Goal: Transaction & Acquisition: Download file/media

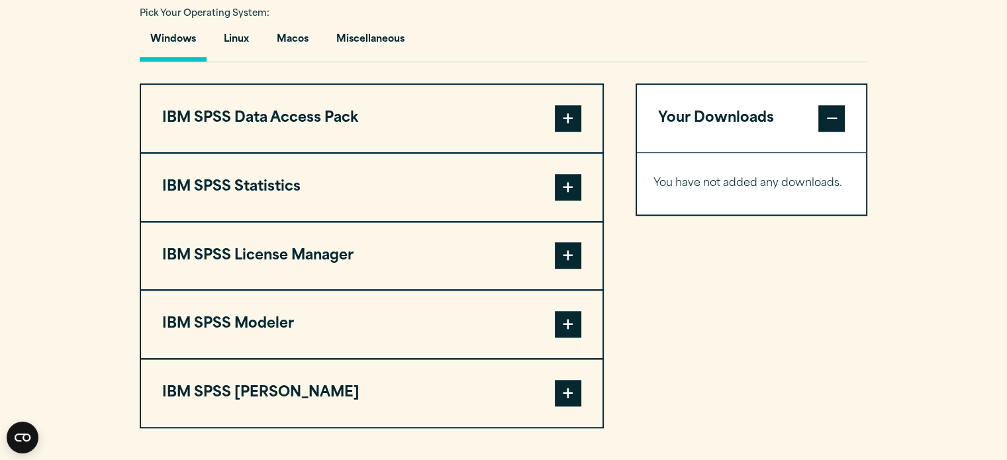
scroll to position [1033, 0]
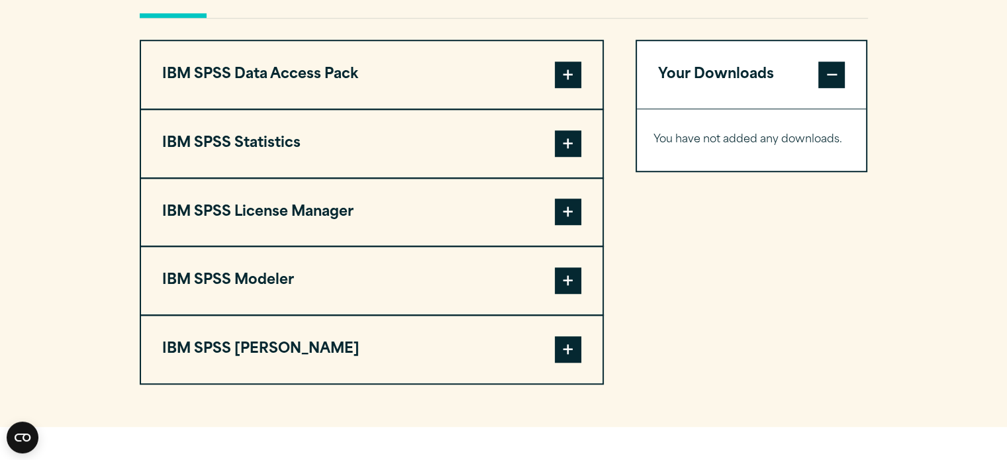
click at [333, 140] on button "IBM SPSS Statistics" at bounding box center [372, 144] width 462 height 68
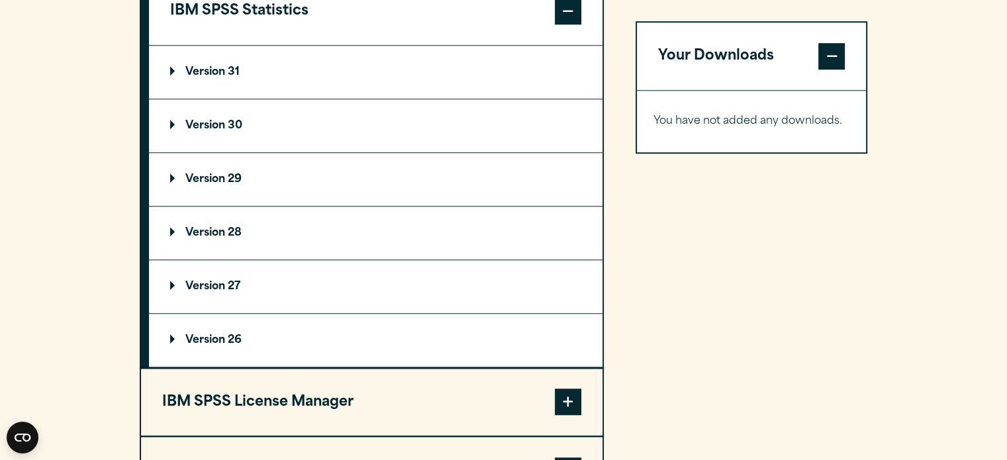
scroll to position [1139, 0]
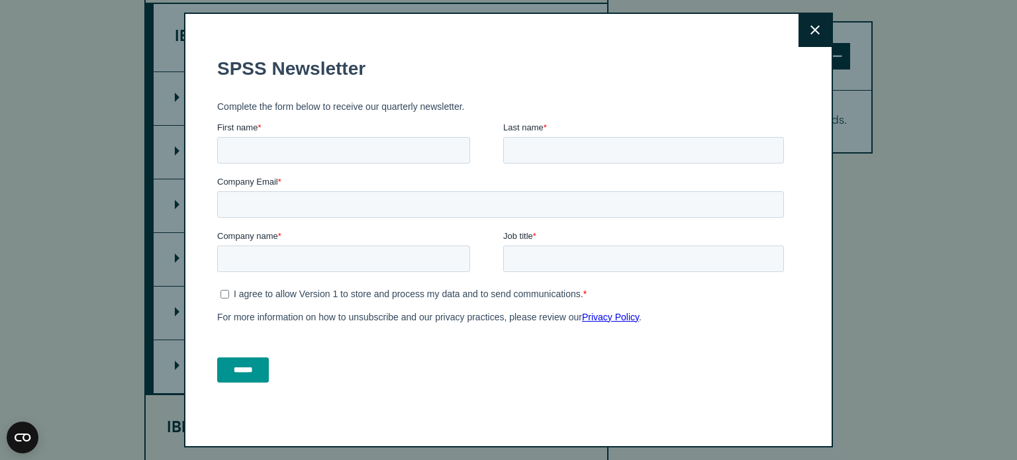
click at [813, 26] on icon at bounding box center [815, 30] width 9 height 10
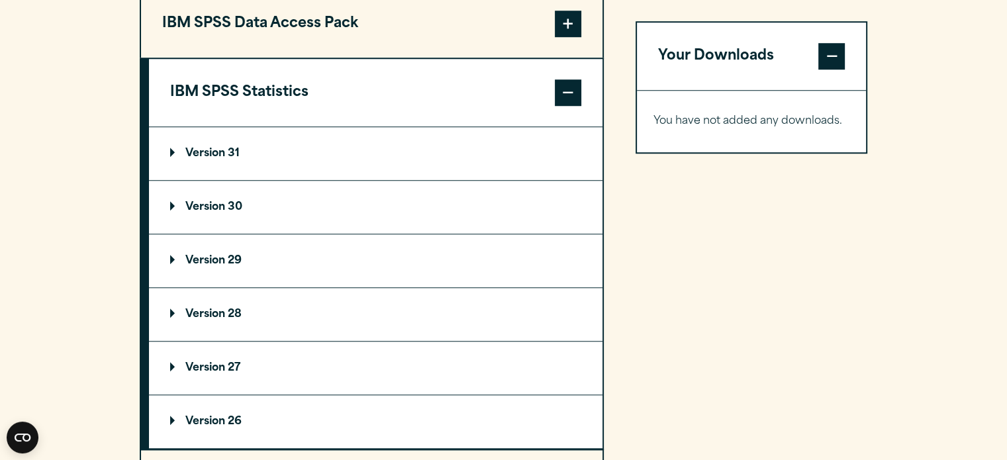
scroll to position [1086, 0]
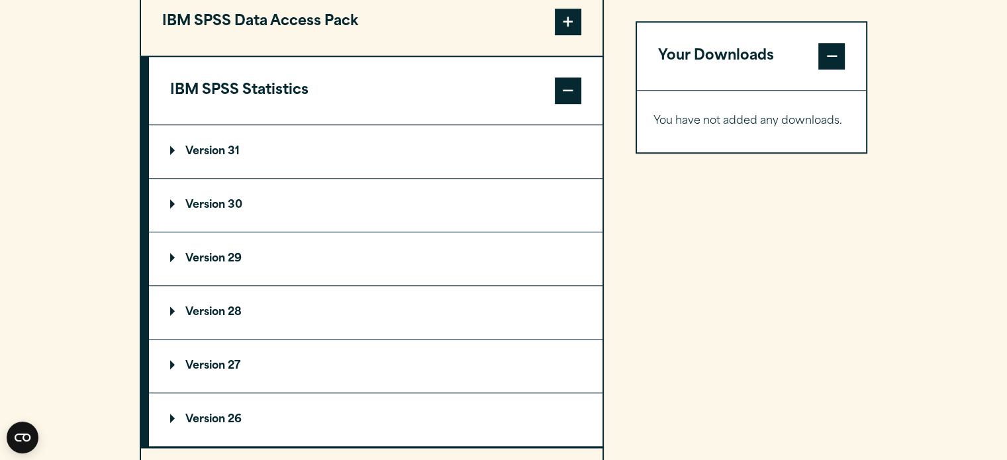
click at [252, 266] on summary "Version 29" at bounding box center [376, 258] width 454 height 53
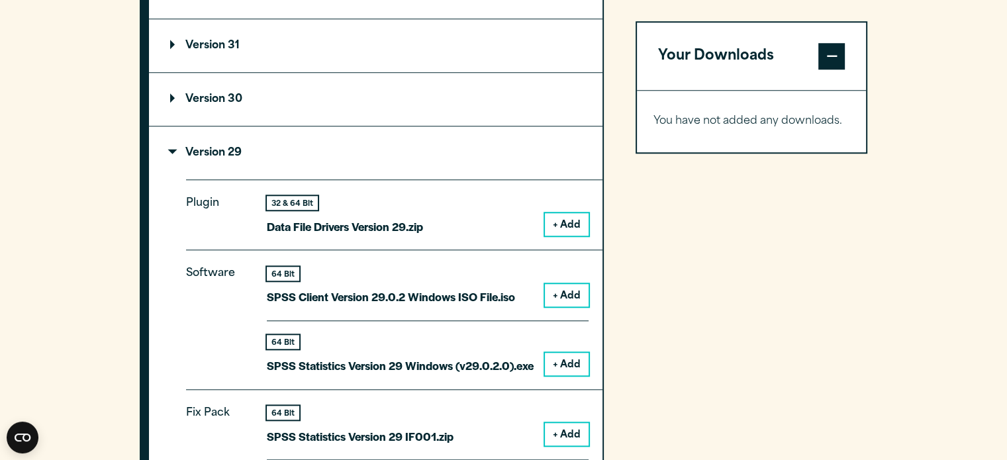
click at [401, 358] on div "Software 64 Bit SPSS Client Version 29.0.2 Windows ISO File.iso + Add 64 Bit + …" at bounding box center [394, 319] width 417 height 139
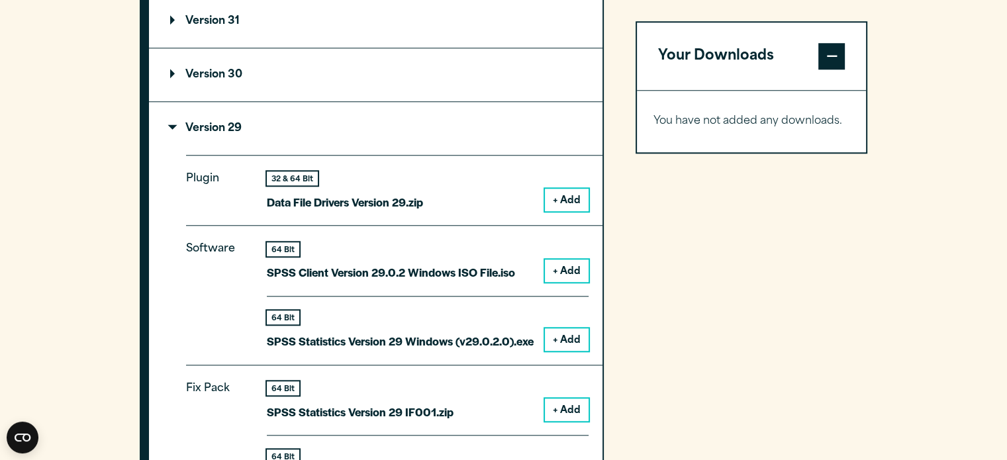
scroll to position [1218, 0]
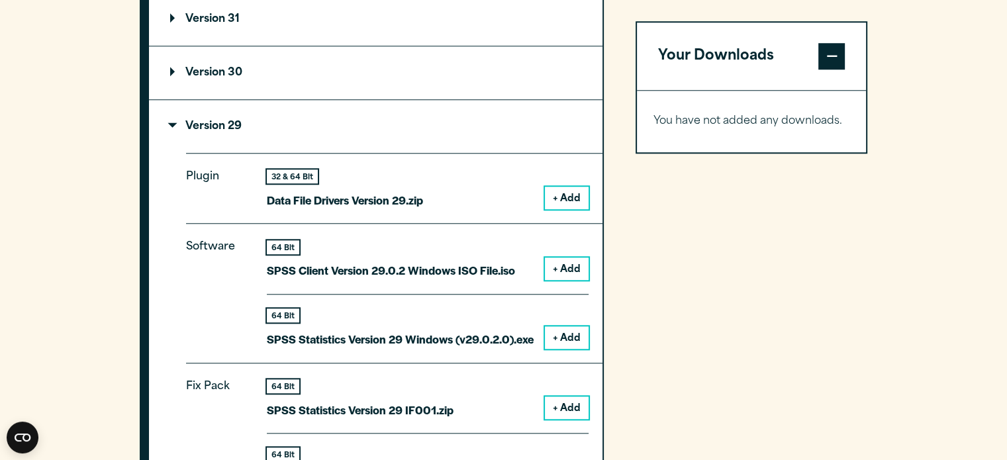
click at [569, 262] on button "+ Add" at bounding box center [567, 269] width 44 height 23
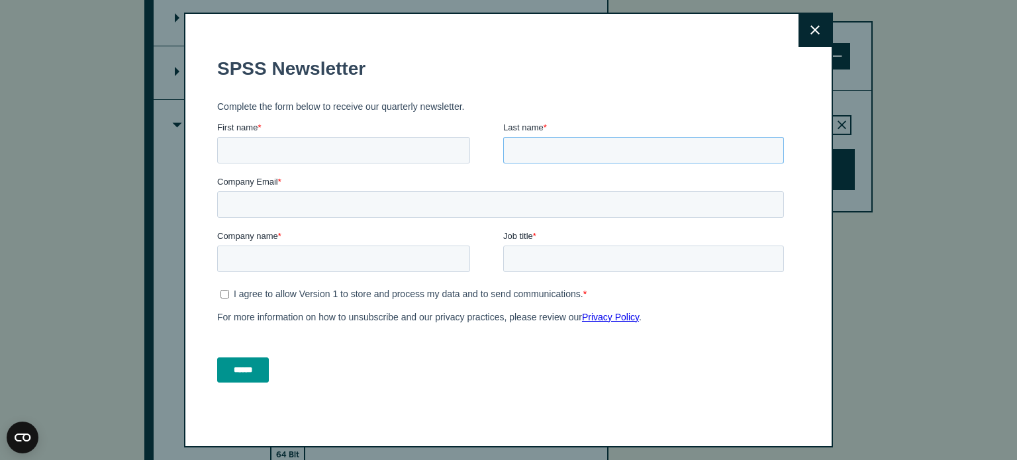
drag, startPoint x: 755, startPoint y: 103, endPoint x: 755, endPoint y: 168, distance: 64.9
click at [755, 170] on fieldset "First name * Last name *" at bounding box center [503, 148] width 572 height 54
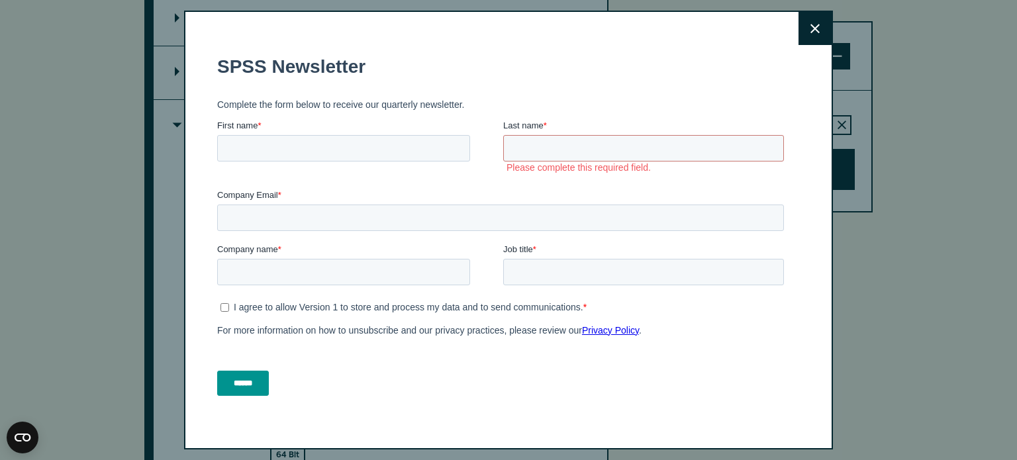
click at [812, 34] on button "Close" at bounding box center [815, 28] width 33 height 33
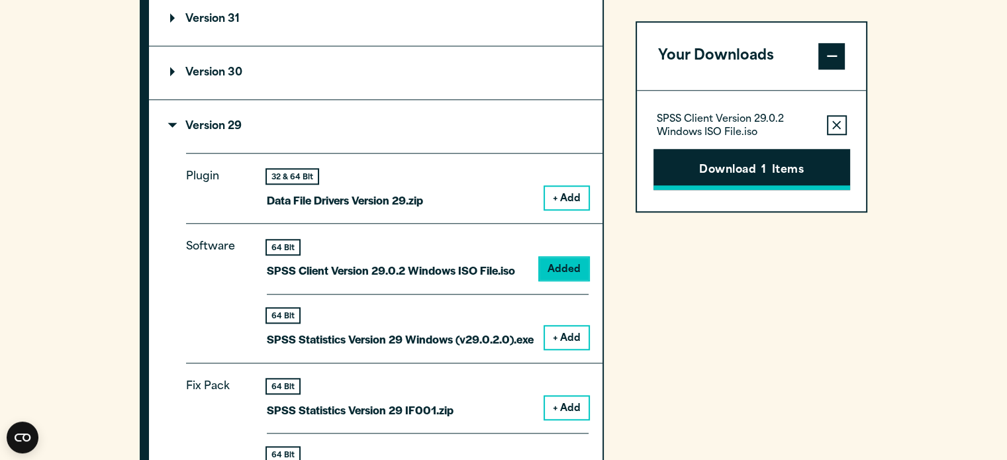
click at [738, 168] on button "Download 1 Items" at bounding box center [752, 169] width 197 height 41
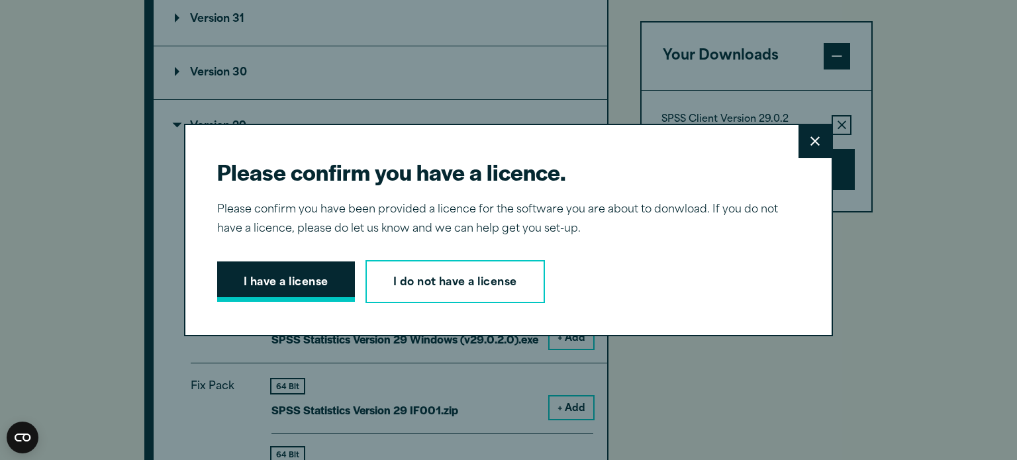
click at [287, 268] on button "I have a license" at bounding box center [286, 282] width 138 height 41
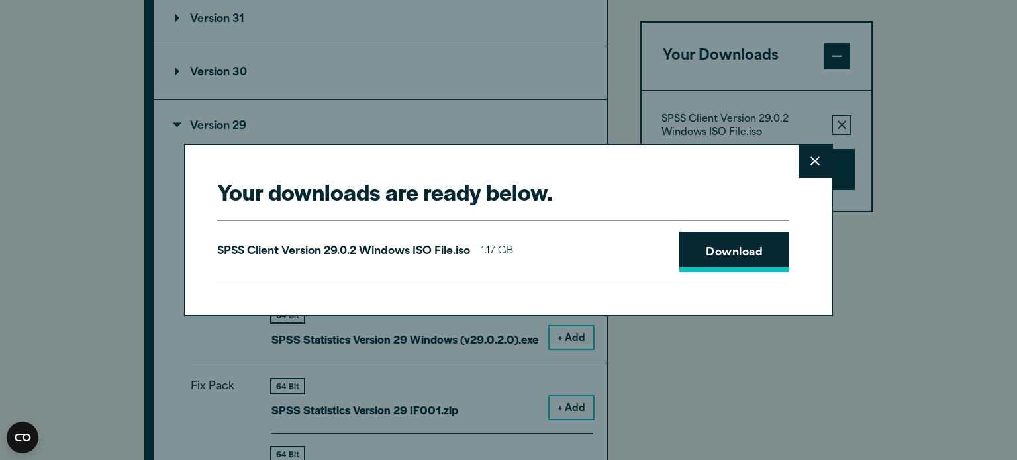
click at [728, 254] on link "Download" at bounding box center [734, 252] width 110 height 41
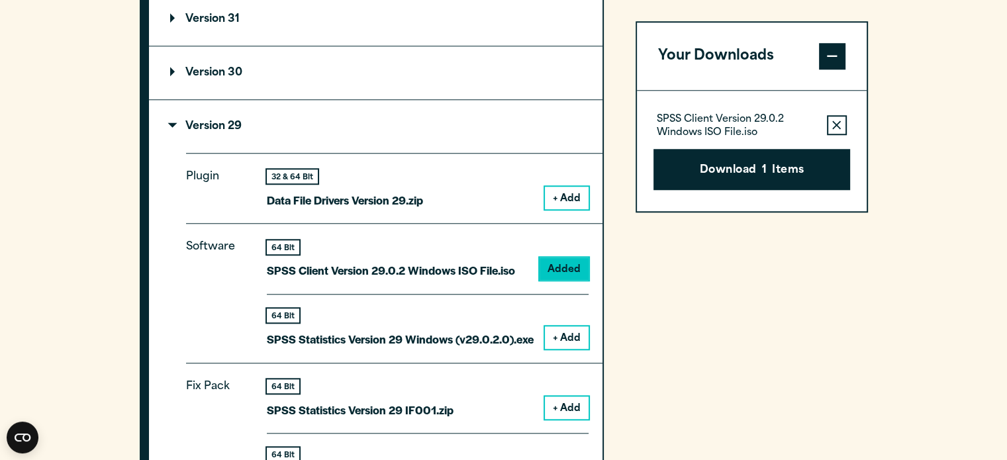
click at [996, 44] on div "Your downloads are ready below. Close SPSS Client Version 29.0.2 Windows ISO Fi…" at bounding box center [503, 230] width 1007 height 460
click at [773, 181] on button "Download 1 Items" at bounding box center [752, 169] width 197 height 41
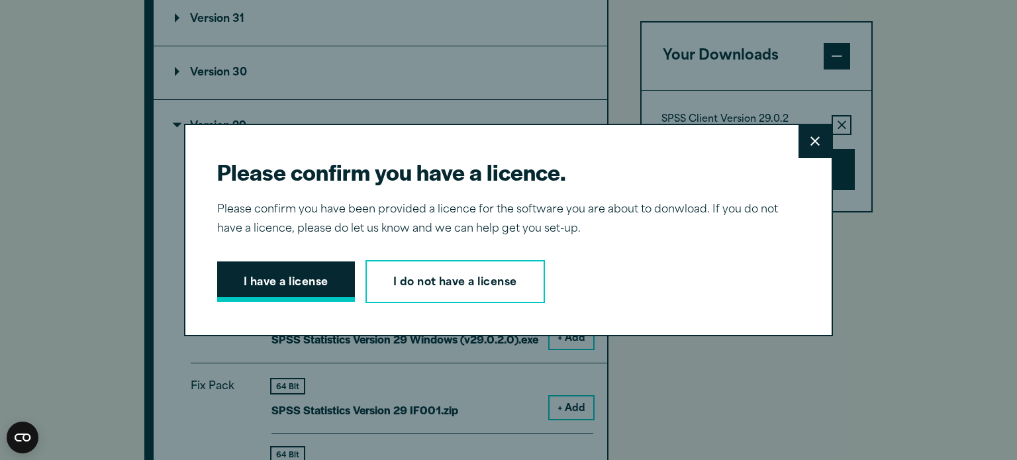
click at [311, 299] on button "I have a license" at bounding box center [286, 282] width 138 height 41
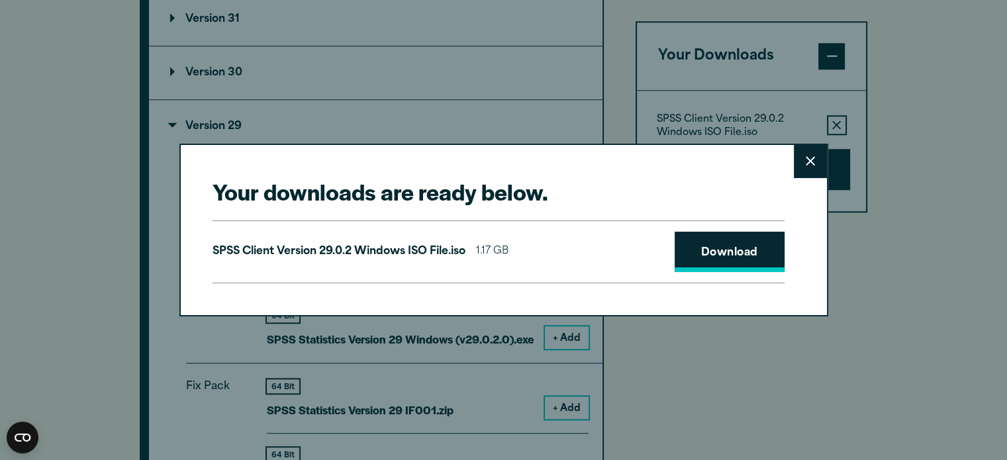
click at [733, 256] on link "Download" at bounding box center [730, 252] width 110 height 41
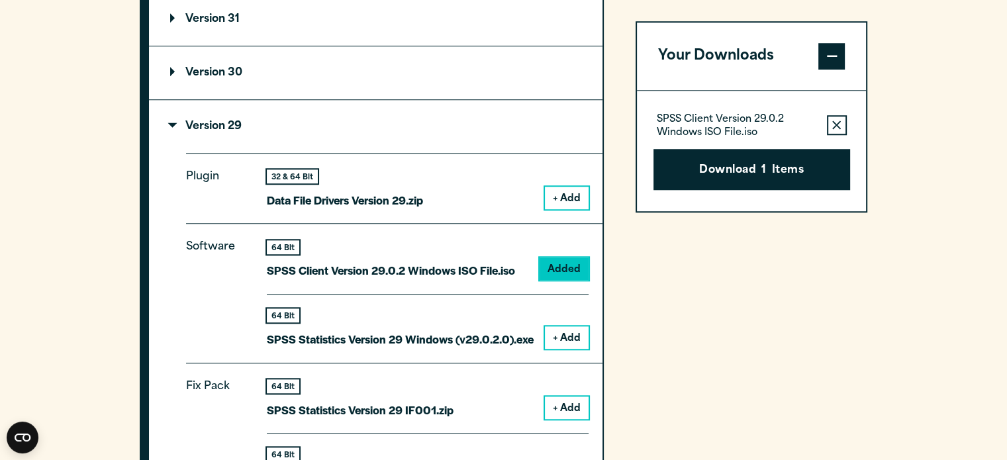
click at [955, 360] on div "Your downloads are ready below. Close SPSS Client Version 29.0.2 Windows ISO Fi…" at bounding box center [503, 230] width 1007 height 460
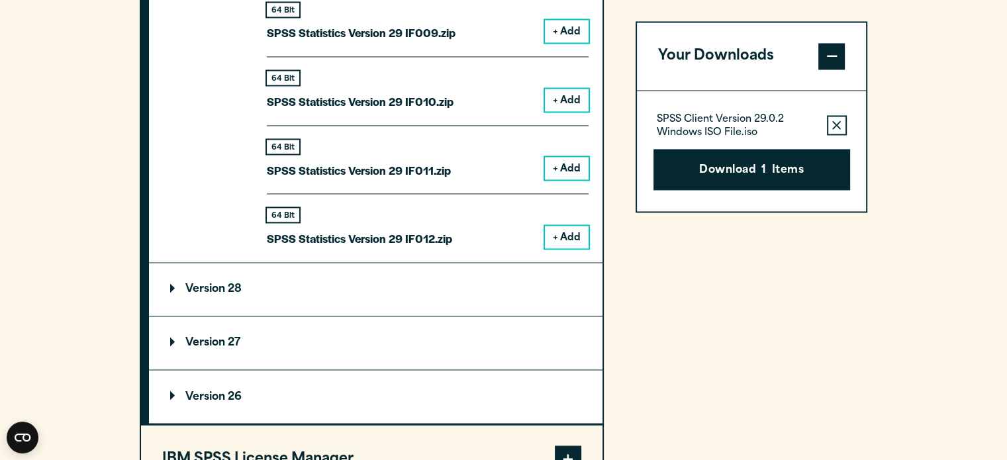
scroll to position [2146, 0]
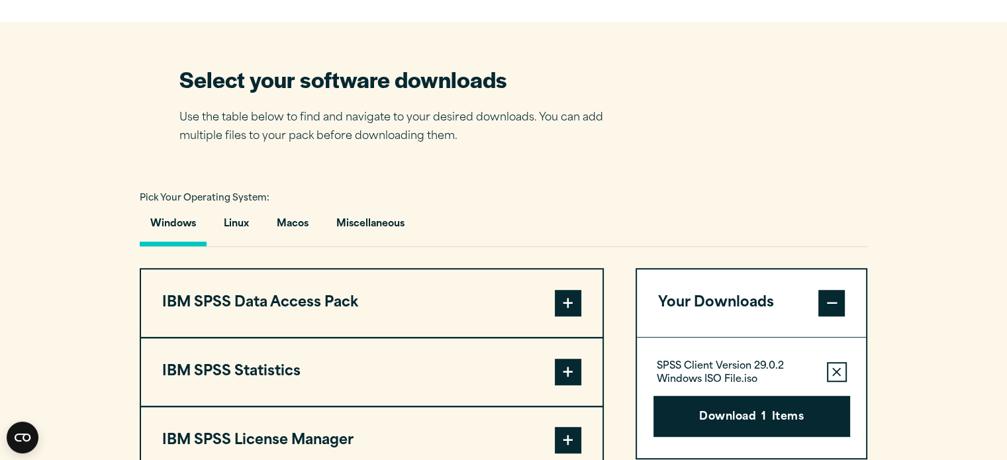
scroll to position [787, 0]
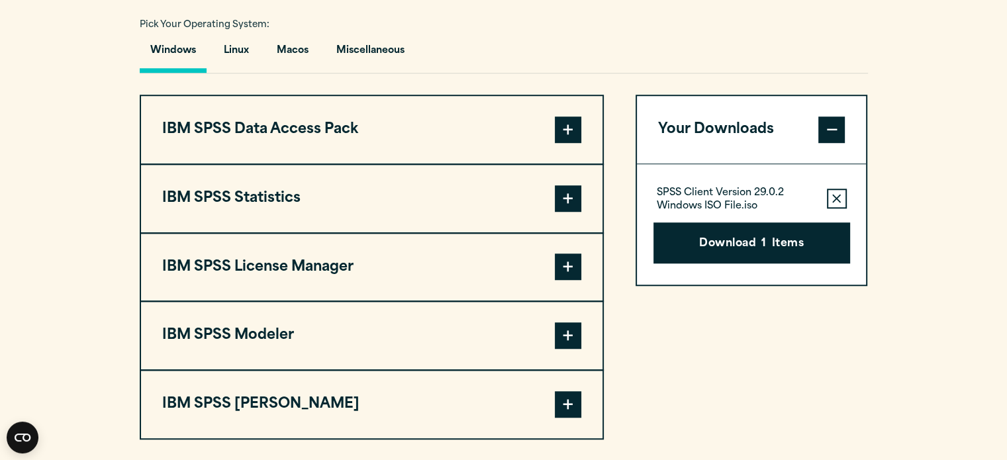
scroll to position [980, 0]
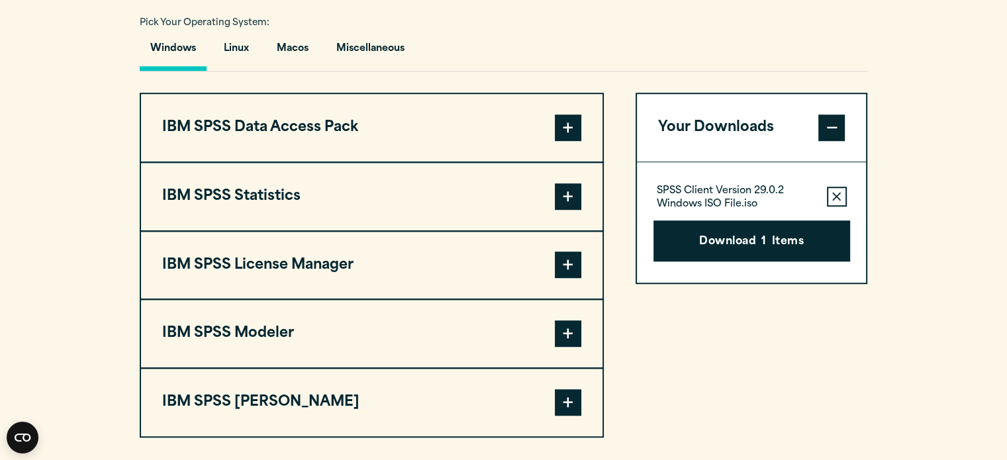
click at [559, 188] on span at bounding box center [568, 196] width 26 height 26
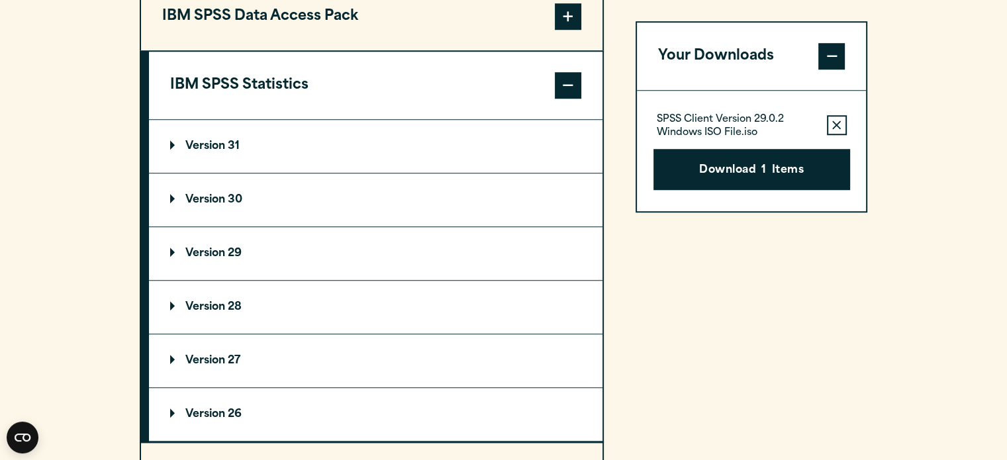
scroll to position [1095, 0]
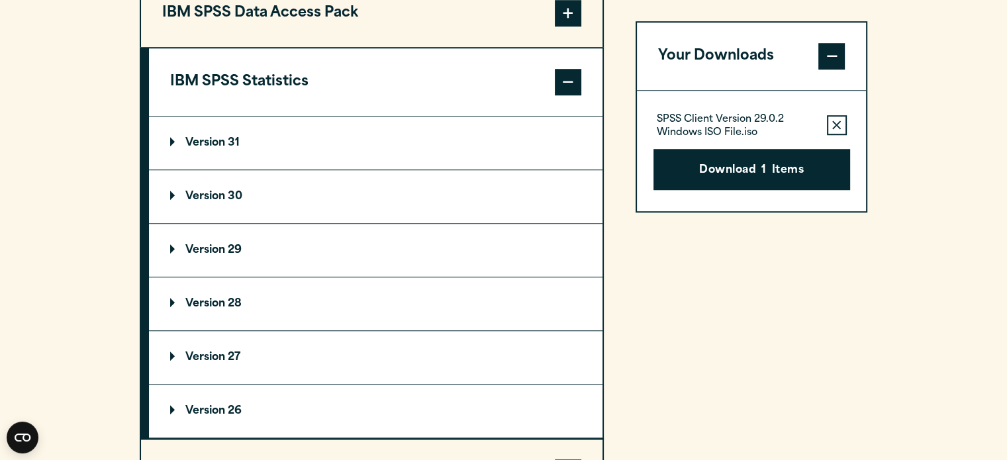
click at [401, 244] on summary "Version 29" at bounding box center [376, 250] width 454 height 53
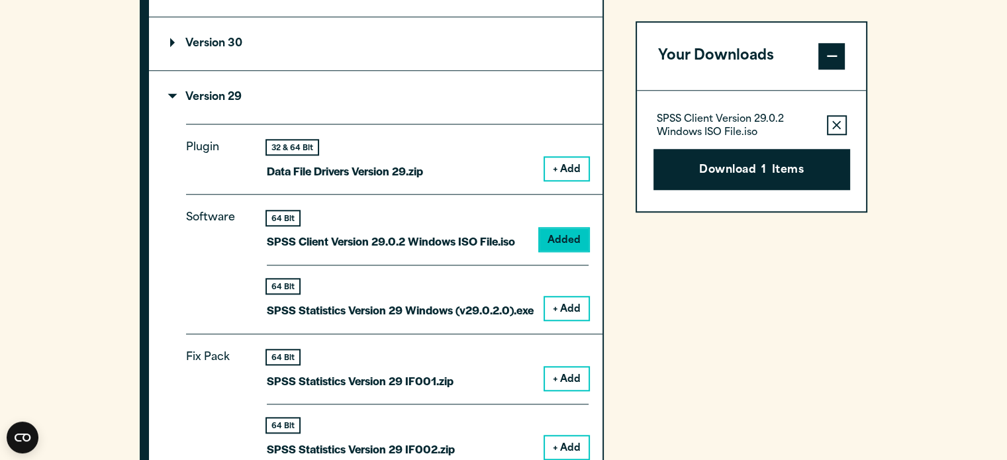
scroll to position [1254, 0]
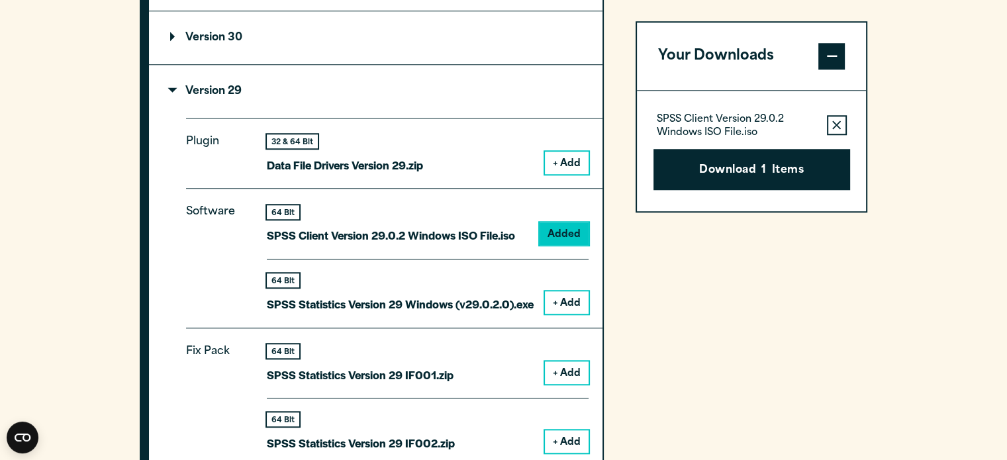
click at [568, 293] on button "+ Add" at bounding box center [567, 302] width 44 height 23
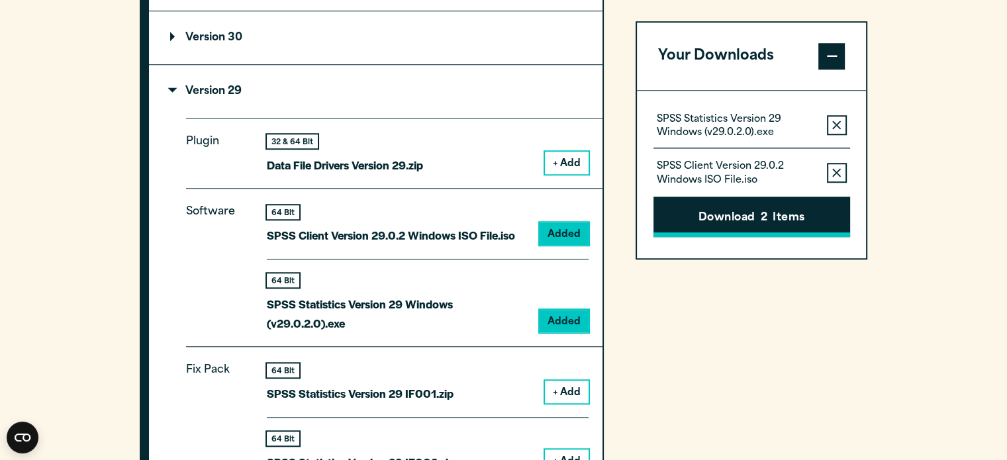
click at [784, 206] on button "Download 2 Items" at bounding box center [752, 217] width 197 height 41
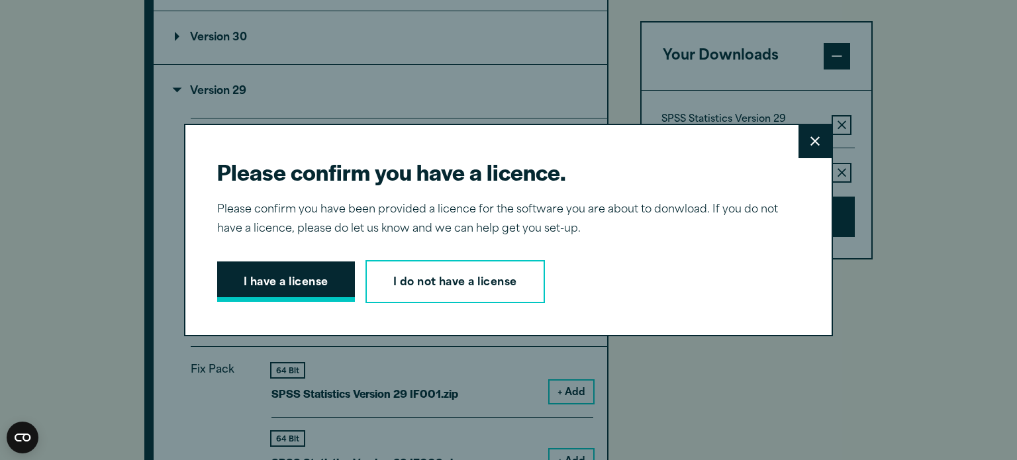
click at [286, 278] on button "I have a license" at bounding box center [286, 282] width 138 height 41
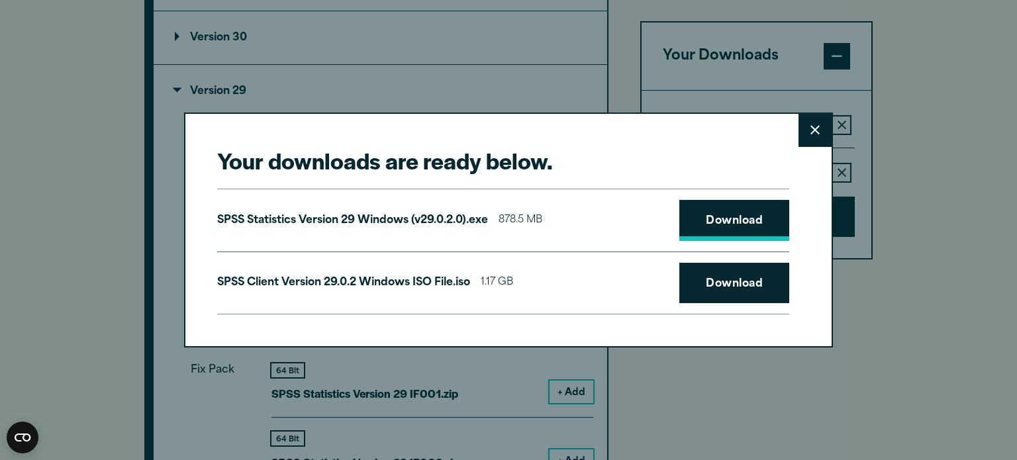
click at [761, 207] on link "Download" at bounding box center [734, 220] width 110 height 41
click at [755, 281] on link "Download" at bounding box center [734, 283] width 110 height 41
click at [816, 128] on button "Close" at bounding box center [815, 130] width 33 height 33
